Goal: Task Accomplishment & Management: Use online tool/utility

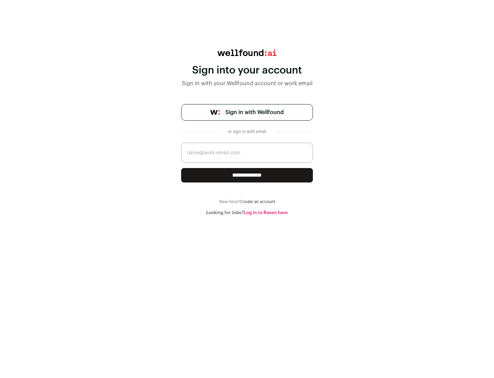
click at [254, 112] on span "Sign in with Wellfound" at bounding box center [254, 112] width 58 height 8
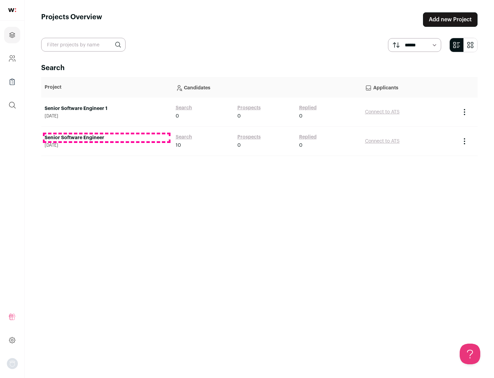
click at [106, 138] on link "Senior Software Engineer" at bounding box center [107, 137] width 124 height 7
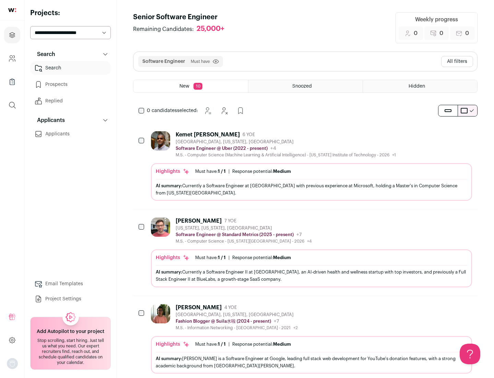
click at [305, 166] on div "Highlights Must have: 1 / 1 How many must haves have been fulfilled? | Response…" at bounding box center [311, 181] width 321 height 37
